Goal: Task Accomplishment & Management: Manage account settings

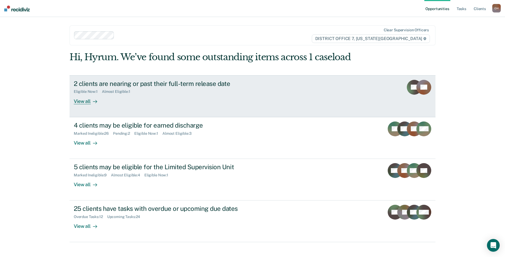
click at [224, 111] on link "2 clients are nearing or past their full-term release date Eligible Now : 1 Alm…" at bounding box center [252, 96] width 366 height 42
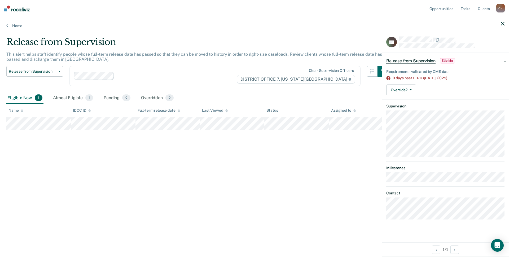
click at [445, 63] on div "Release from Supervision Eligible" at bounding box center [421, 60] width 70 height 8
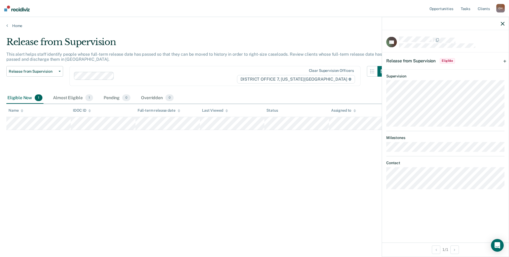
click at [445, 63] on div "Release from Supervision Eligible" at bounding box center [421, 60] width 70 height 8
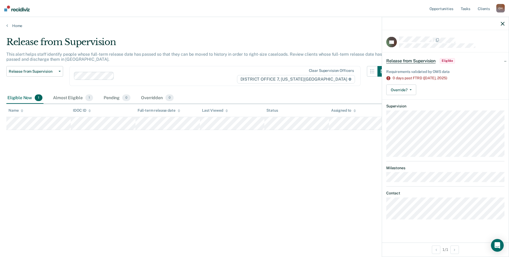
click at [508, 61] on div "Release from Supervision Eligible" at bounding box center [445, 60] width 127 height 17
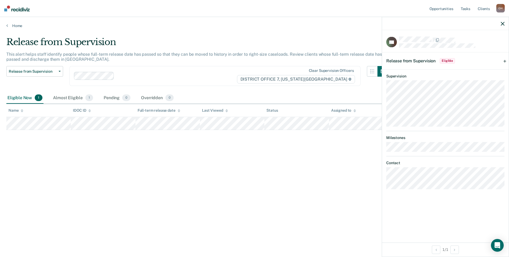
click at [508, 61] on div "Release from Supervision Eligible" at bounding box center [445, 60] width 127 height 17
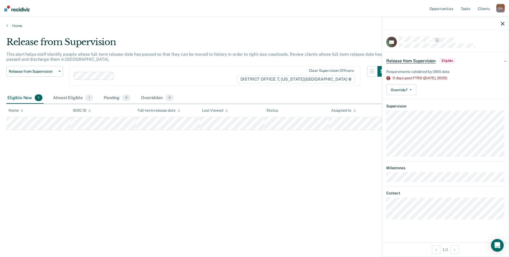
click at [153, 166] on div "Release from Supervision This alert helps staff identify people whose full-term…" at bounding box center [254, 127] width 497 height 181
click at [109, 100] on div "Pending 0" at bounding box center [117, 98] width 29 height 12
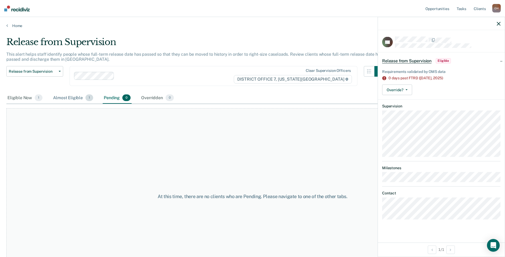
click at [68, 99] on div "Almost Eligible 1" at bounding box center [73, 98] width 42 height 12
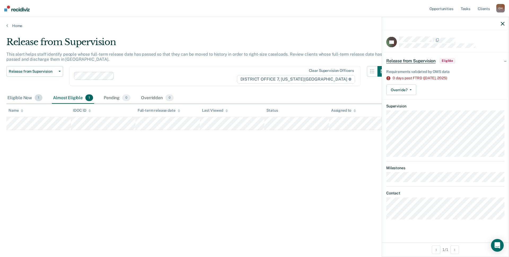
click at [39, 98] on span "1" at bounding box center [39, 97] width 8 height 7
click at [25, 99] on div "Eligible Now 1" at bounding box center [24, 98] width 37 height 12
click at [400, 58] on span "Release from Supervision" at bounding box center [410, 60] width 49 height 5
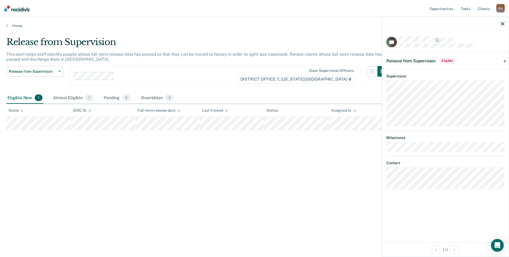
click at [400, 58] on span "Release from Supervision" at bounding box center [410, 60] width 49 height 5
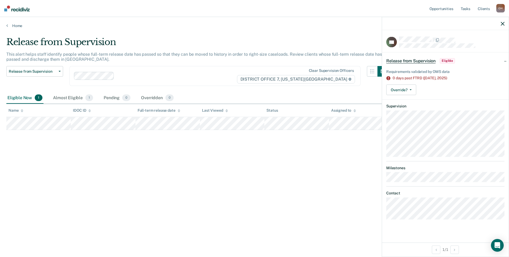
click at [328, 179] on div "Release from Supervision This alert helps staff identify people whose full-term…" at bounding box center [254, 127] width 497 height 181
click at [501, 23] on icon "button" at bounding box center [503, 24] width 4 height 4
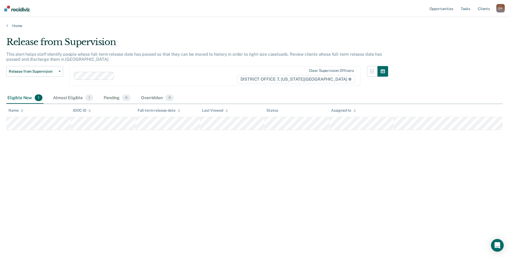
click at [503, 24] on body "Looks like you’re using Internet Explorer 11. For faster loading and a better e…" at bounding box center [254, 128] width 509 height 257
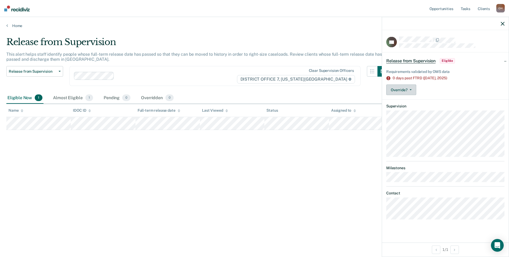
click at [410, 89] on icon "button" at bounding box center [411, 89] width 2 height 1
click at [403, 102] on button "[PERSON_NAME]" at bounding box center [411, 102] width 51 height 8
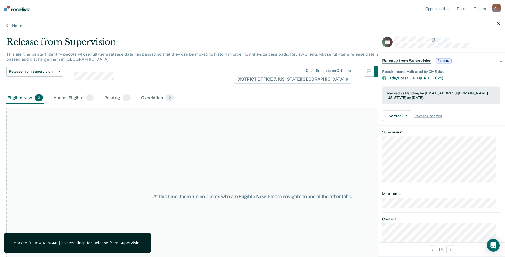
click at [498, 24] on icon "button" at bounding box center [499, 24] width 4 height 4
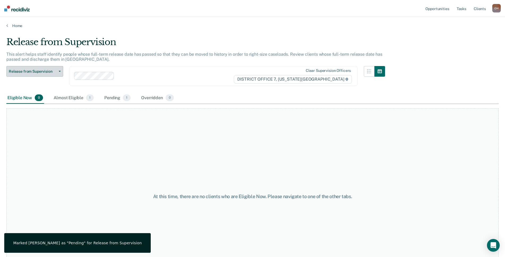
click at [37, 73] on span "Release from Supervision" at bounding box center [33, 71] width 48 height 5
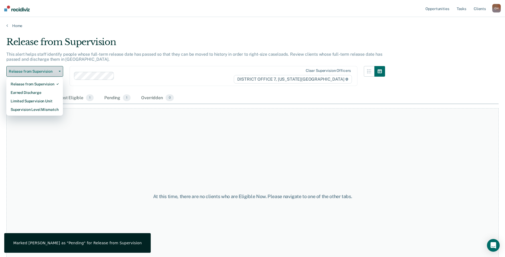
click at [37, 73] on span "Release from Supervision" at bounding box center [33, 71] width 48 height 5
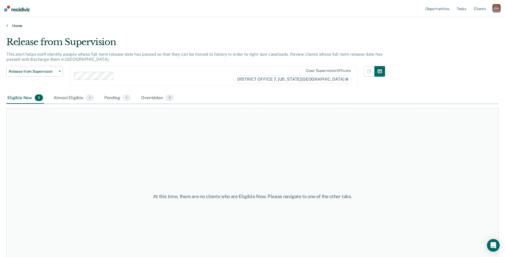
click at [16, 27] on link "Home" at bounding box center [252, 25] width 492 height 5
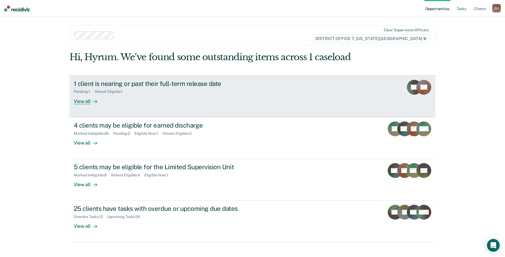
click at [134, 90] on div "Pending : 1 Almost Eligible : 1" at bounding box center [167, 90] width 186 height 7
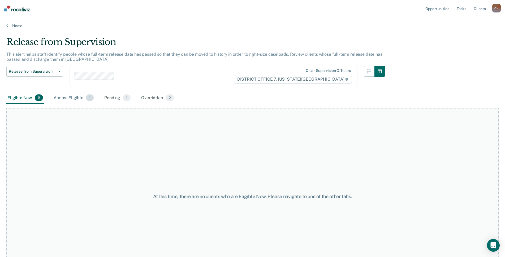
click at [62, 98] on div "Almost Eligible 1" at bounding box center [74, 98] width 42 height 12
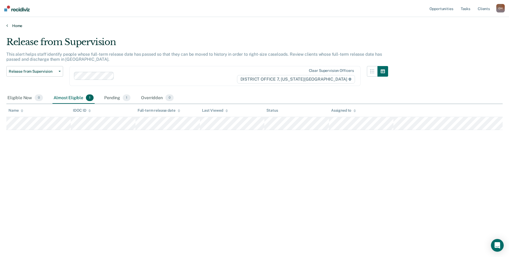
drag, startPoint x: 6, startPoint y: 23, endPoint x: 10, endPoint y: 25, distance: 3.8
click at [9, 24] on div "Home" at bounding box center [254, 22] width 509 height 11
click at [10, 25] on link "Home" at bounding box center [254, 25] width 497 height 5
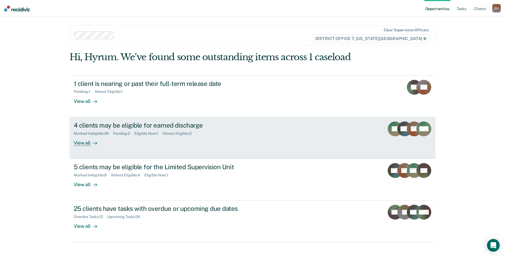
click at [104, 138] on div "4 clients may be eligible for earned discharge Marked Ineligible : 26 Pending :…" at bounding box center [173, 133] width 199 height 24
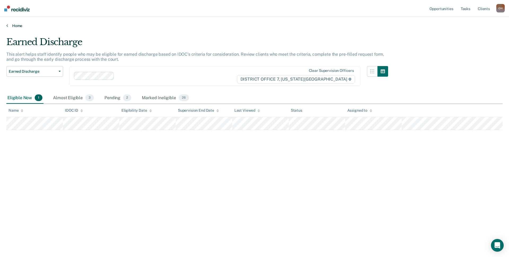
click at [14, 28] on link "Home" at bounding box center [254, 25] width 497 height 5
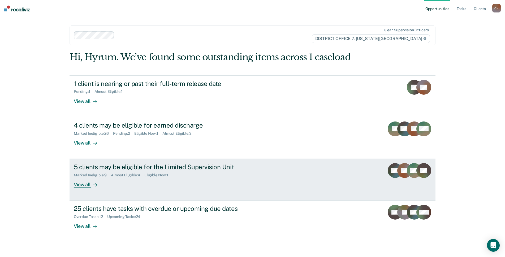
click at [125, 183] on div "5 clients may be eligible for the Limited Supervision Unit Marked Ineligible : …" at bounding box center [173, 175] width 199 height 24
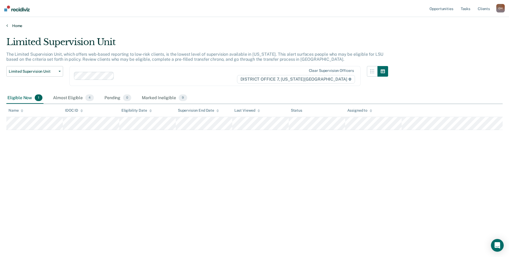
click at [13, 24] on link "Home" at bounding box center [254, 25] width 497 height 5
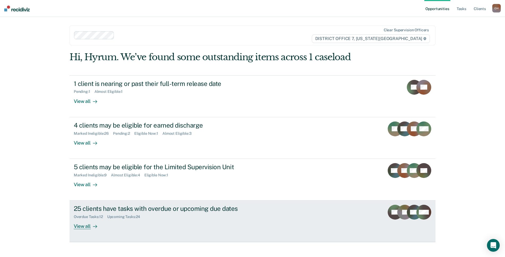
click at [141, 225] on div "25 clients have tasks with overdue or upcoming due dates Overdue Tasks : 12 Upc…" at bounding box center [173, 217] width 199 height 24
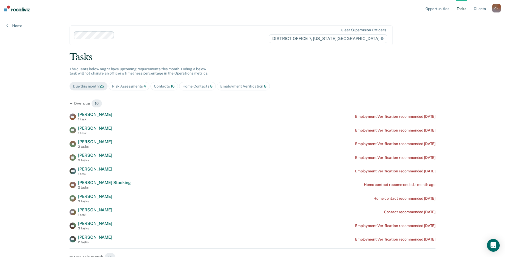
click at [129, 84] on span "Risk Assessments 4" at bounding box center [128, 86] width 41 height 8
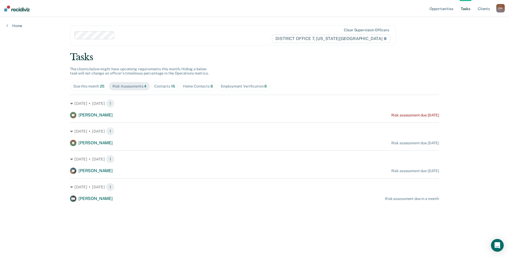
click at [172, 85] on span "16" at bounding box center [173, 86] width 4 height 4
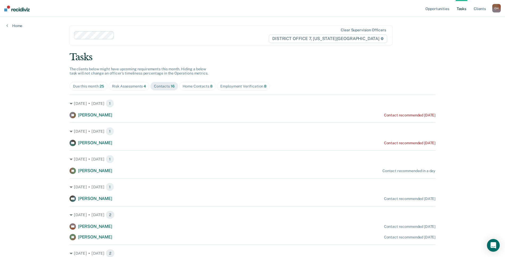
click at [206, 88] on div "Home Contacts 8" at bounding box center [197, 86] width 30 height 5
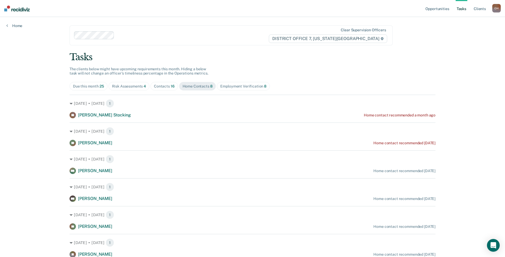
click at [228, 86] on div "Employment Verification 8" at bounding box center [243, 86] width 46 height 5
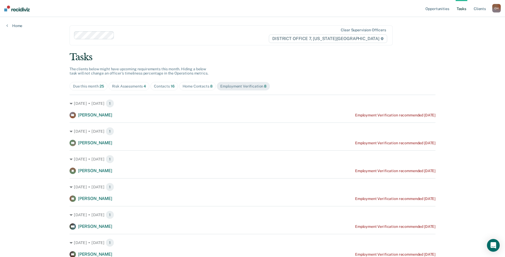
click at [129, 90] on span "Risk Assessments 4" at bounding box center [128, 86] width 41 height 8
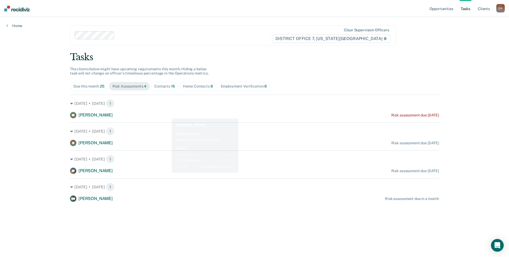
click at [167, 87] on div "Contacts 16" at bounding box center [164, 86] width 21 height 5
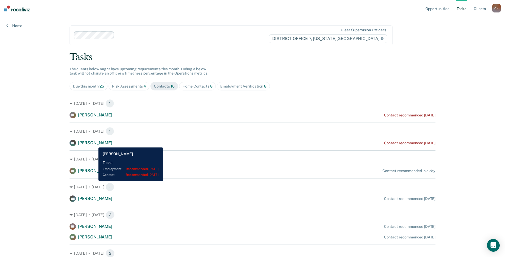
click at [94, 144] on span "[PERSON_NAME]" at bounding box center [95, 142] width 34 height 5
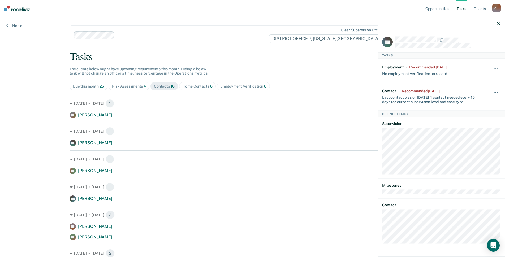
click at [495, 92] on span "button" at bounding box center [495, 92] width 1 height 1
click at [475, 120] on button "7 days" at bounding box center [481, 117] width 38 height 8
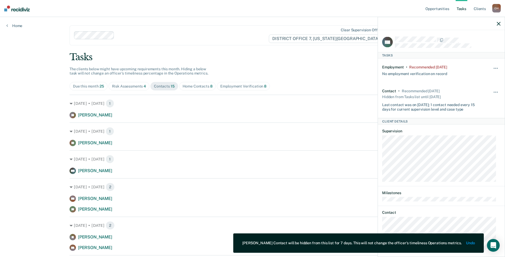
click at [498, 25] on icon "button" at bounding box center [499, 24] width 4 height 4
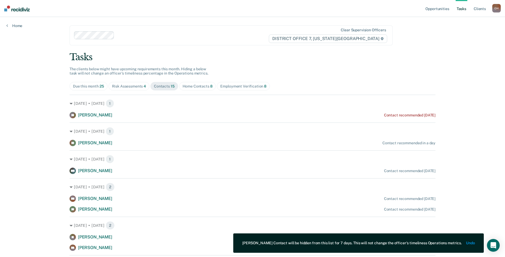
click at [203, 84] on div "Home Contacts 8" at bounding box center [197, 86] width 30 height 5
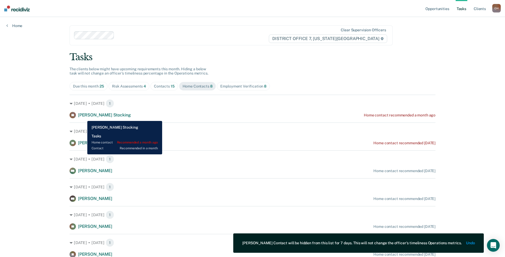
click at [83, 117] on span "[PERSON_NAME] Stocking" at bounding box center [104, 114] width 53 height 5
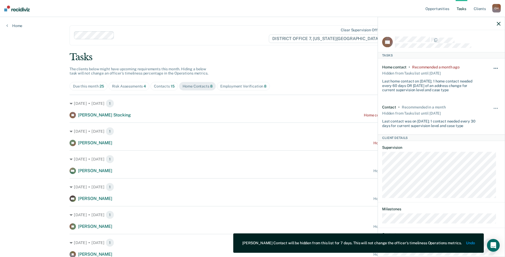
click at [495, 68] on span "button" at bounding box center [495, 68] width 1 height 1
click at [469, 92] on button "7 days" at bounding box center [481, 93] width 38 height 8
click at [498, 23] on icon "button" at bounding box center [499, 24] width 4 height 4
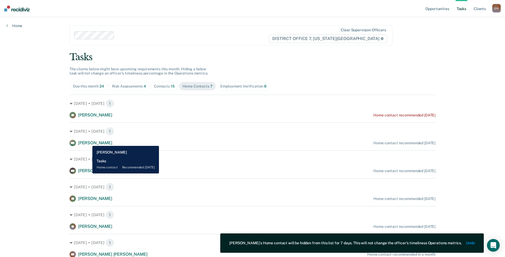
click at [88, 142] on span "[PERSON_NAME]" at bounding box center [95, 142] width 34 height 5
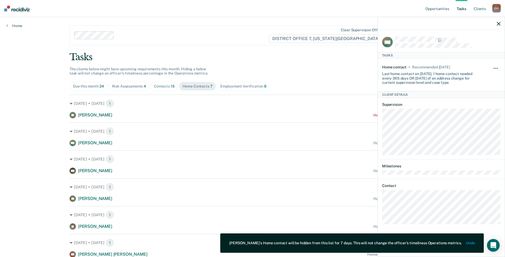
click at [495, 67] on button "button" at bounding box center [495, 71] width 9 height 8
click at [471, 93] on button "7 days" at bounding box center [481, 93] width 38 height 8
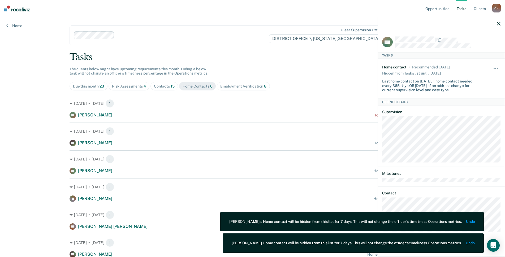
click at [498, 24] on icon "button" at bounding box center [499, 24] width 4 height 4
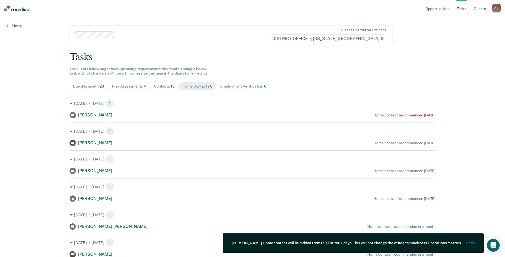
click at [17, 137] on div "Opportunities Tasks Client s [PERSON_NAME] O H Profile How it works Log Out Hom…" at bounding box center [252, 139] width 505 height 279
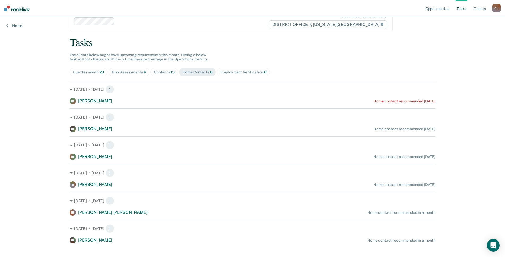
scroll to position [22, 0]
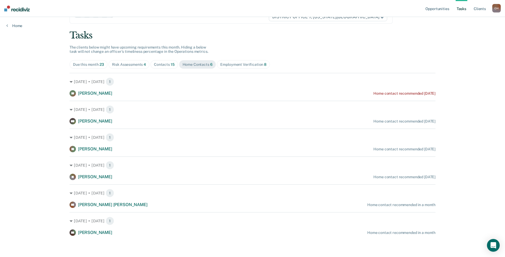
click at [165, 61] on span "Contacts 15" at bounding box center [164, 64] width 28 height 8
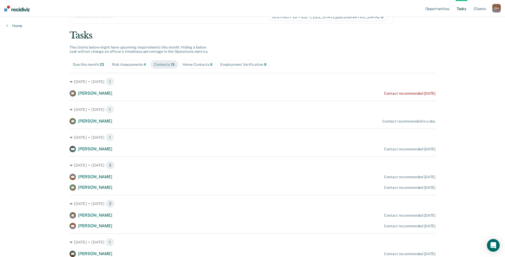
click at [197, 62] on div "Home Contacts 6" at bounding box center [197, 64] width 30 height 5
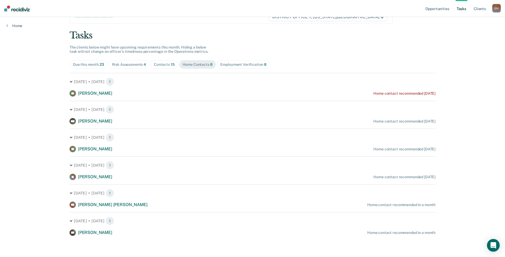
click at [172, 64] on span "15" at bounding box center [173, 64] width 4 height 4
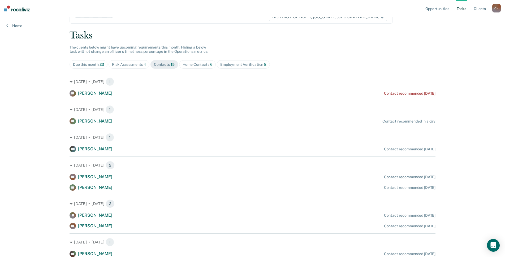
click at [188, 63] on div "Home Contacts 6" at bounding box center [197, 64] width 30 height 5
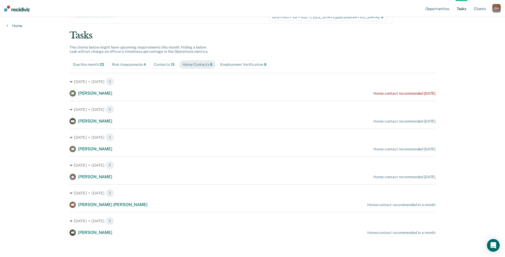
click at [94, 64] on div "Due this month 23" at bounding box center [88, 64] width 31 height 5
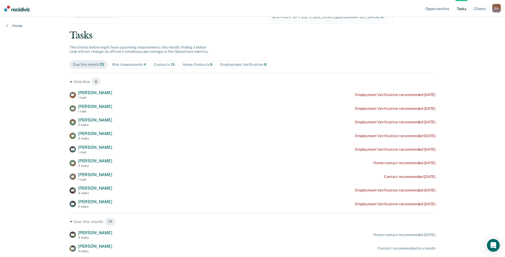
click at [18, 7] on img at bounding box center [16, 9] width 25 height 6
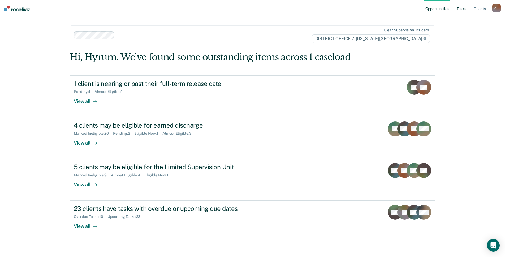
click at [458, 8] on link "Tasks" at bounding box center [461, 8] width 12 height 17
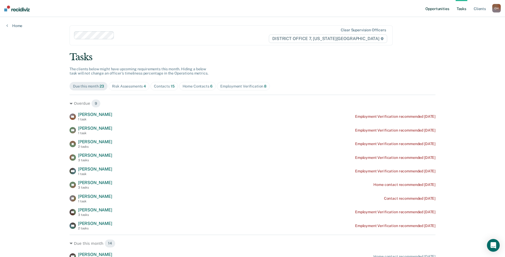
click at [438, 10] on link "Opportunities" at bounding box center [437, 8] width 26 height 17
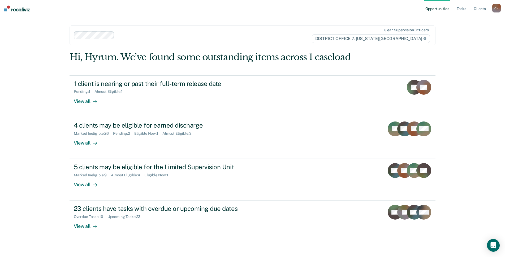
click at [15, 10] on img at bounding box center [16, 9] width 25 height 6
